Goal: Information Seeking & Learning: Stay updated

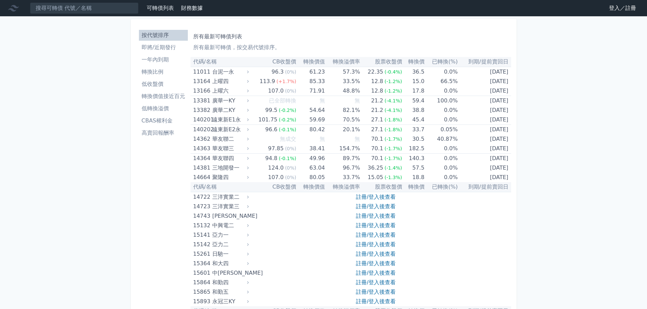
click at [607, 8] on link "登入／註冊" at bounding box center [622, 8] width 38 height 11
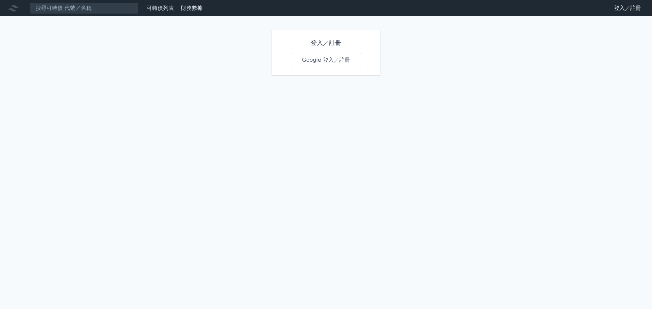
click at [339, 61] on link "Google 登入／註冊" at bounding box center [326, 60] width 71 height 14
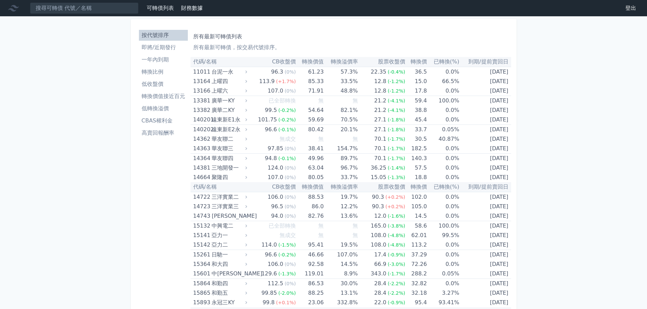
click at [162, 48] on li "即將/近期發行" at bounding box center [163, 47] width 49 height 8
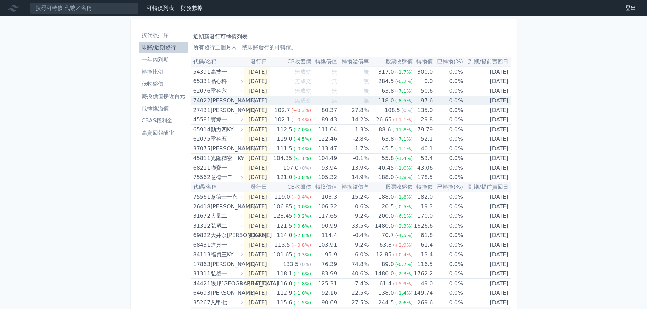
click at [309, 100] on span "無成交" at bounding box center [303, 100] width 16 height 6
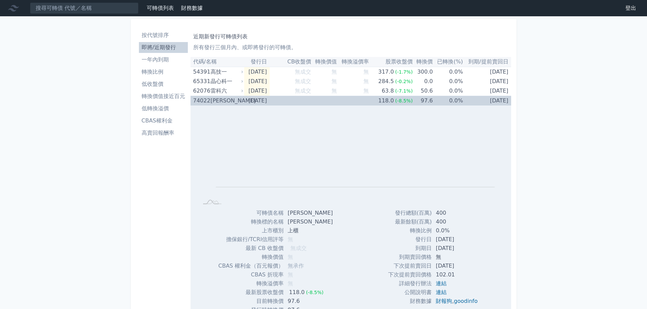
click at [309, 100] on span "無成交" at bounding box center [303, 100] width 16 height 6
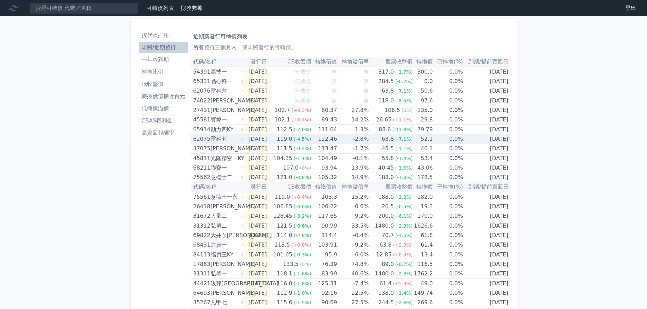
click at [247, 140] on td "[DATE]" at bounding box center [256, 139] width 25 height 10
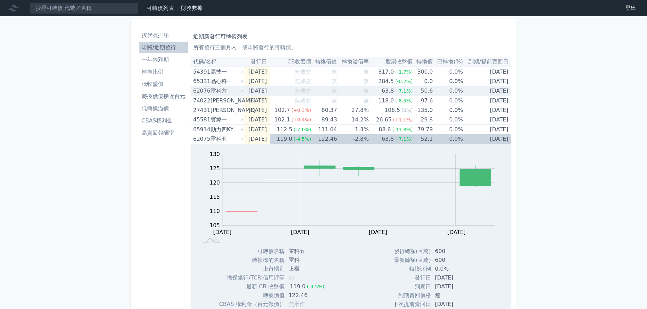
click at [240, 91] on icon at bounding box center [242, 91] width 4 height 4
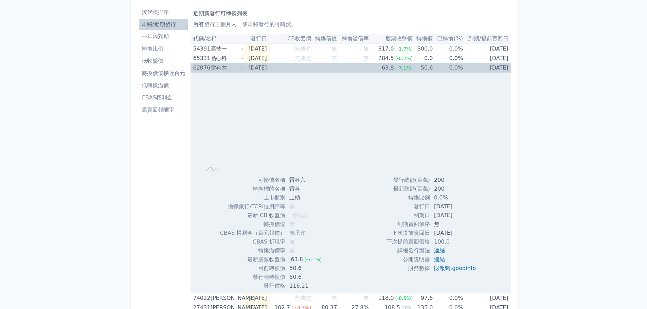
scroll to position [34, 0]
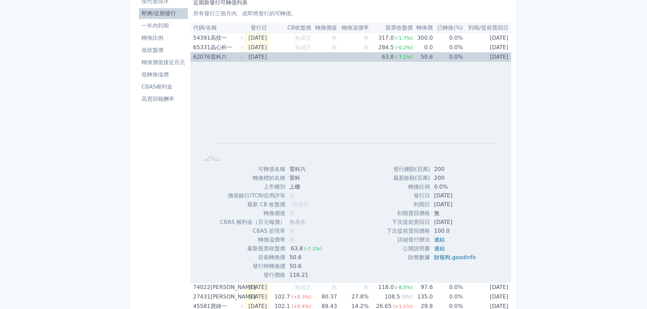
click at [252, 58] on td "[DATE]" at bounding box center [256, 57] width 25 height 10
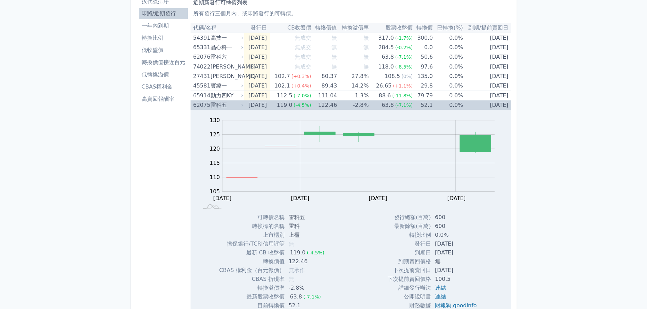
click at [413, 105] on span "(-7.1%)" at bounding box center [404, 105] width 18 height 5
